Goal: Task Accomplishment & Management: Manage account settings

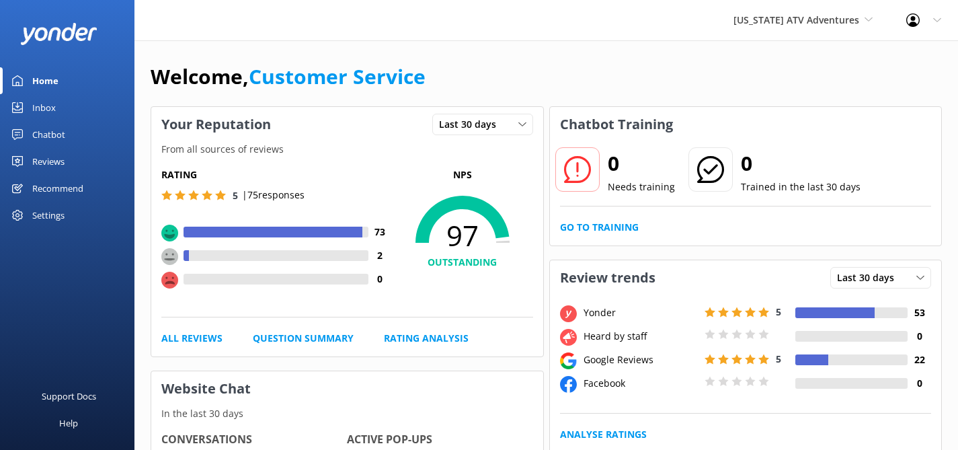
click at [40, 160] on div "Reviews" at bounding box center [48, 161] width 32 height 27
